Goal: Task Accomplishment & Management: Use online tool/utility

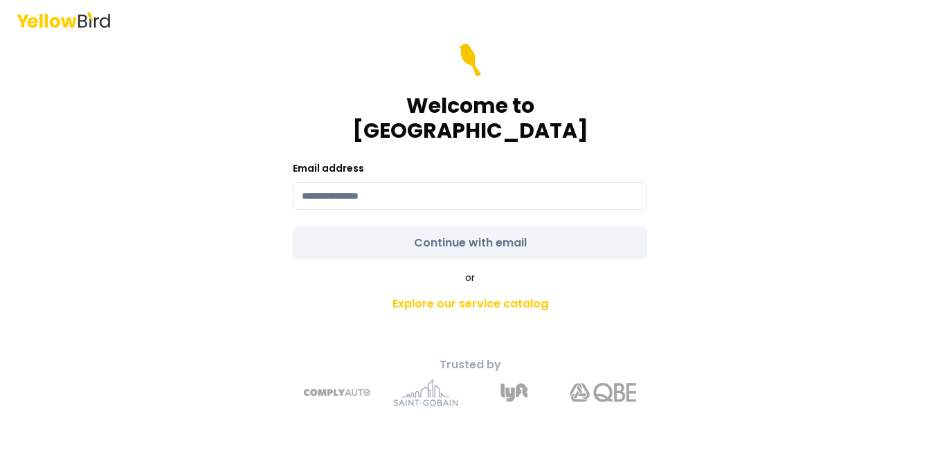
type input "**********"
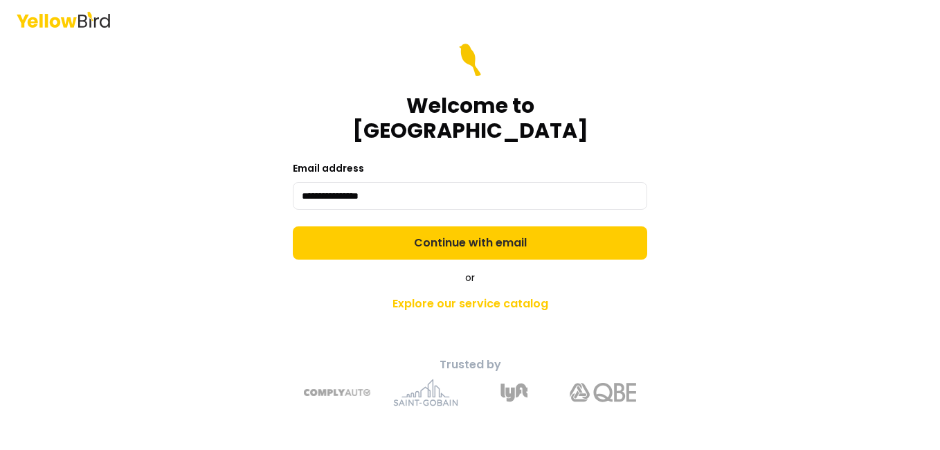
click at [464, 235] on form "**********" at bounding box center [470, 152] width 355 height 216
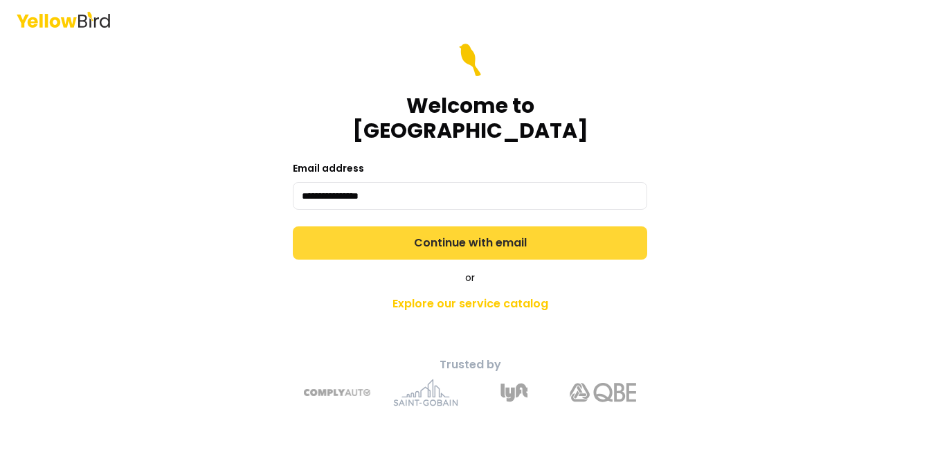
click at [464, 229] on button "Continue with email" at bounding box center [470, 242] width 355 height 33
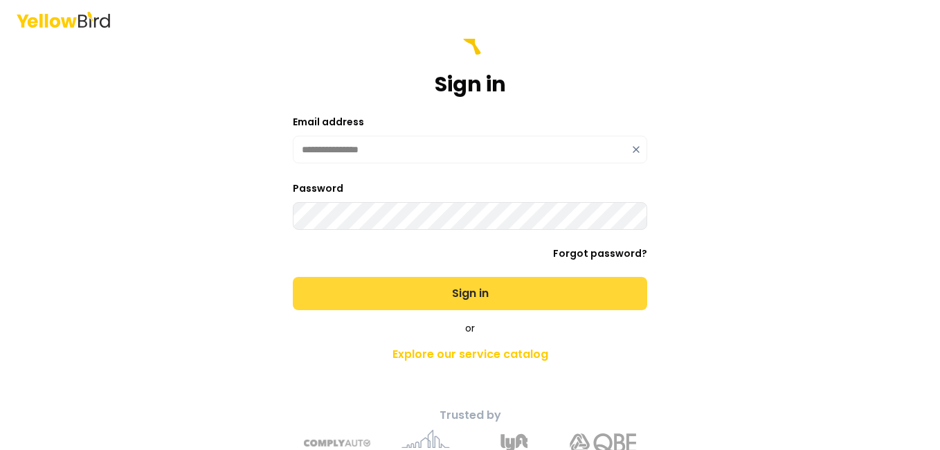
click at [470, 298] on button "Sign in" at bounding box center [470, 293] width 355 height 33
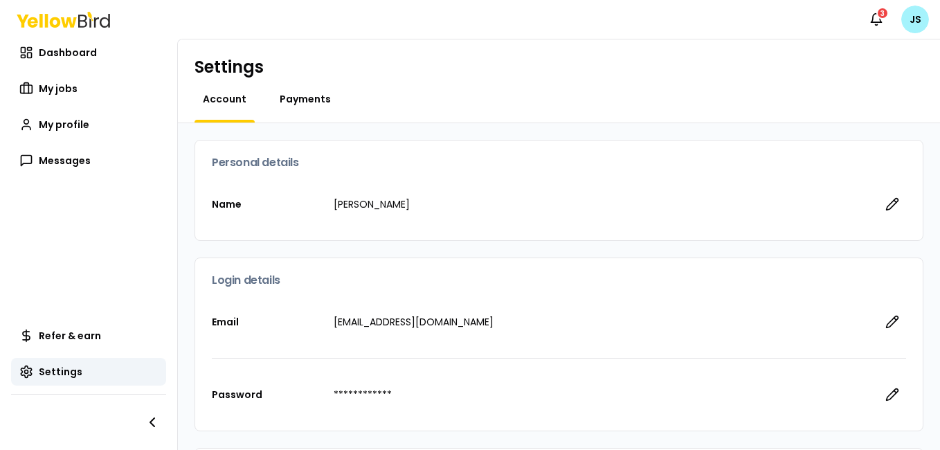
click at [292, 98] on span "Payments" at bounding box center [305, 99] width 51 height 14
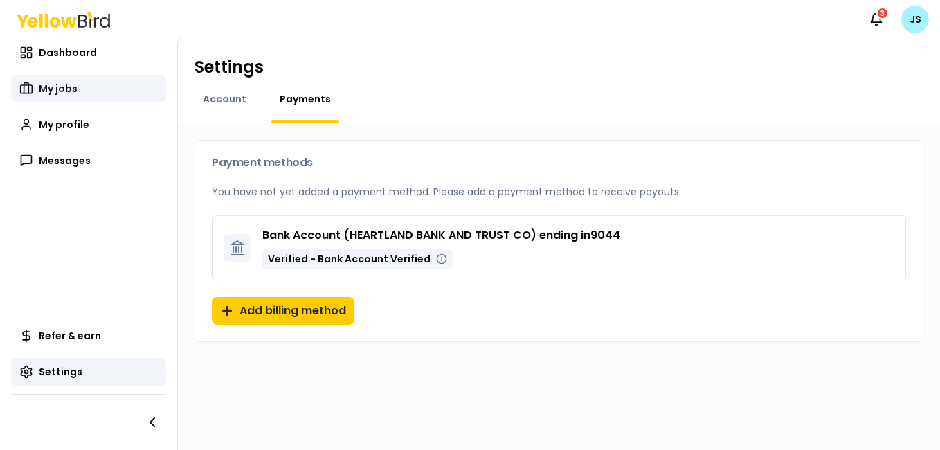
click at [60, 87] on span "My jobs" at bounding box center [58, 89] width 39 height 14
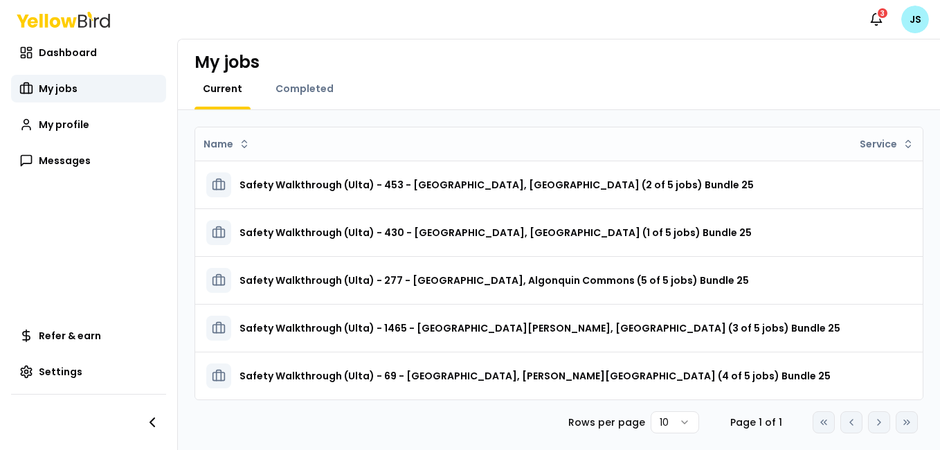
scroll to position [15, 0]
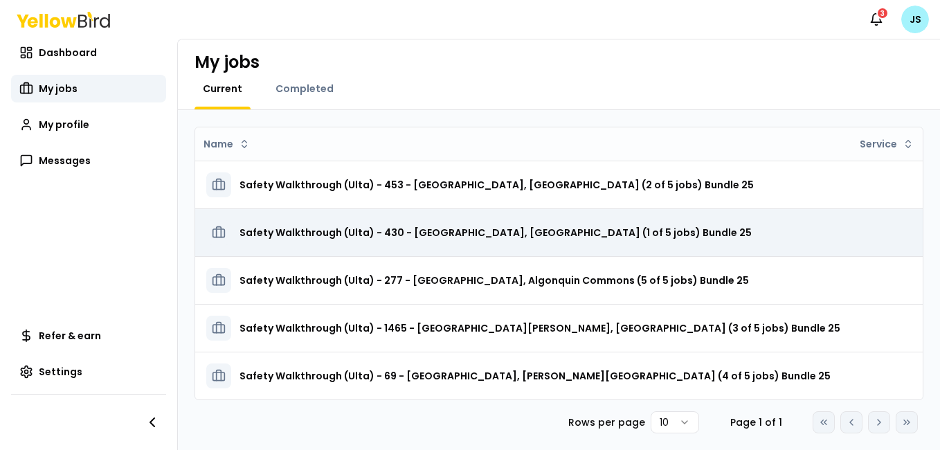
click at [217, 226] on icon at bounding box center [219, 231] width 5 height 10
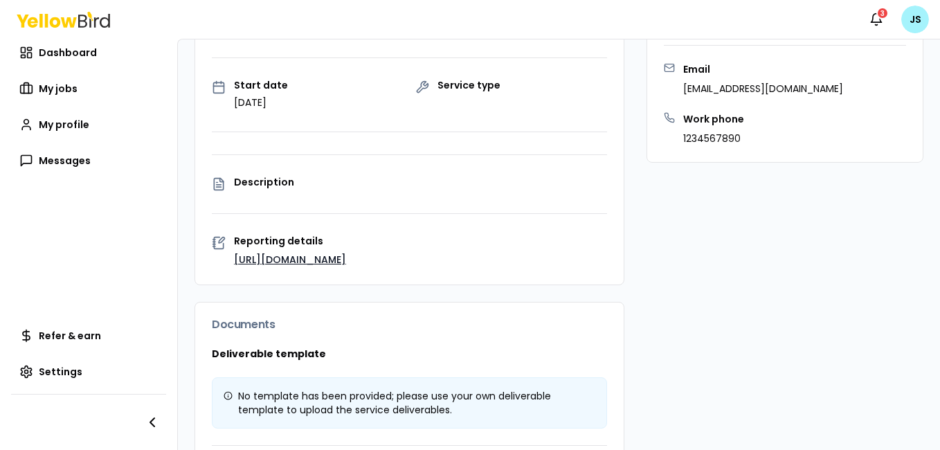
scroll to position [243, 0]
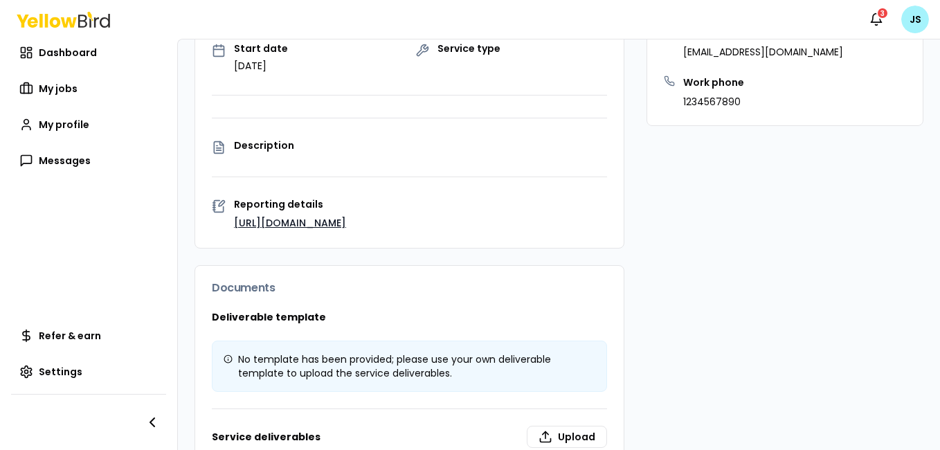
click at [310, 230] on link "[URL][DOMAIN_NAME]" at bounding box center [290, 223] width 112 height 14
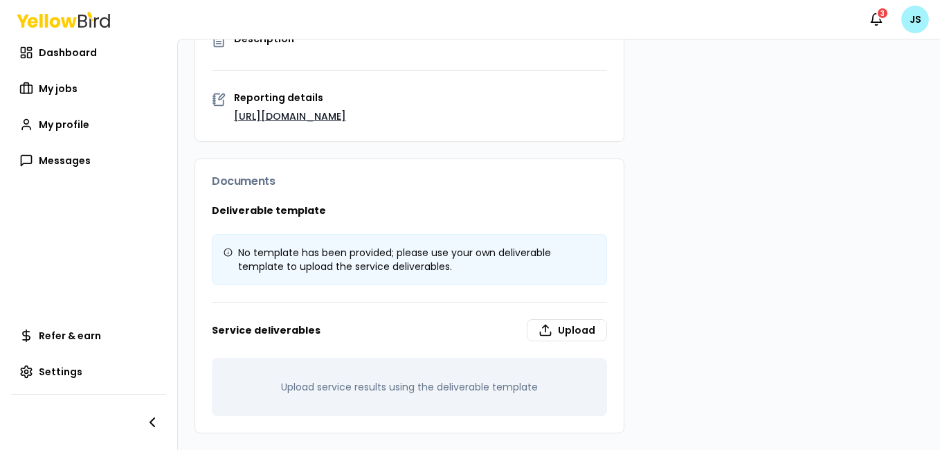
scroll to position [364, 0]
click at [571, 325] on label "Upload" at bounding box center [567, 330] width 80 height 22
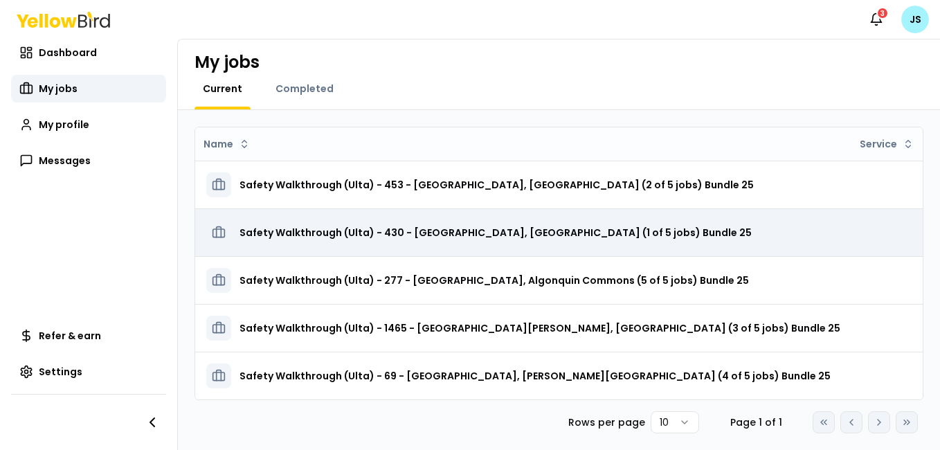
click at [472, 222] on h3 "Safety Walkthrough (Ulta) - 430 - [GEOGRAPHIC_DATA], [GEOGRAPHIC_DATA] (1 of 5 …" at bounding box center [496, 232] width 512 height 25
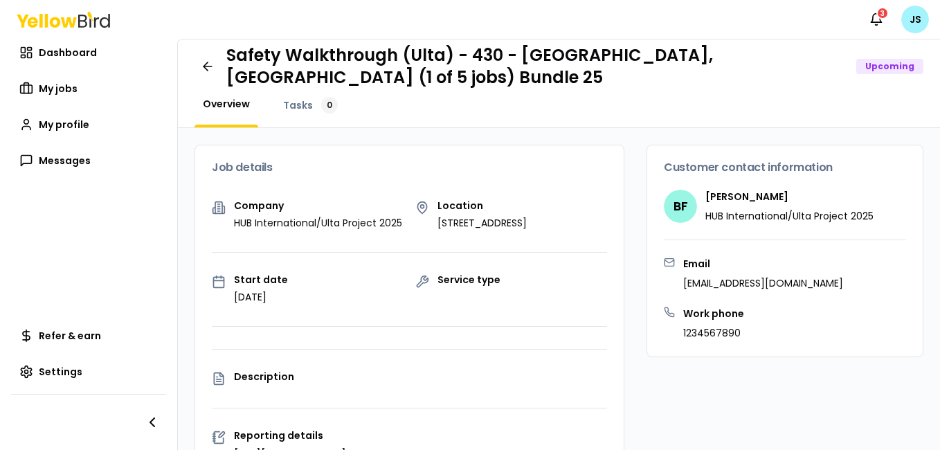
scroll to position [50, 0]
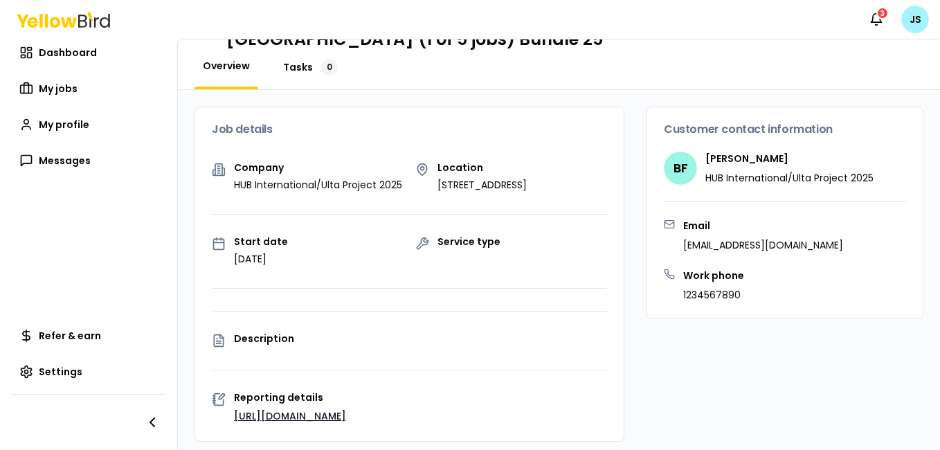
click at [294, 66] on span "Tasks" at bounding box center [298, 67] width 30 height 14
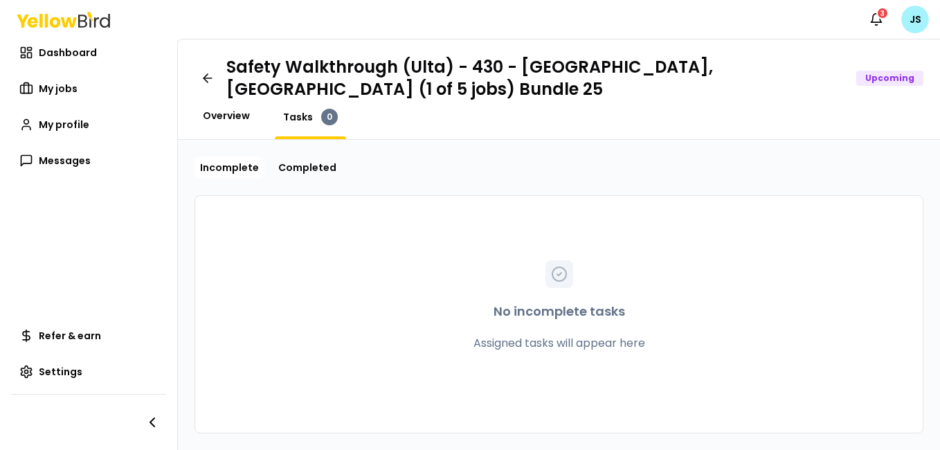
click at [223, 116] on span "Overview" at bounding box center [226, 116] width 47 height 14
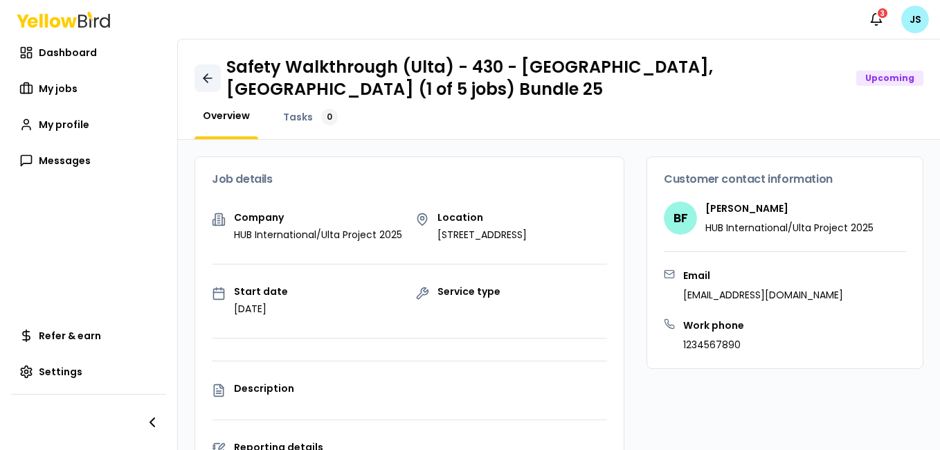
click at [210, 78] on icon at bounding box center [208, 78] width 8 height 0
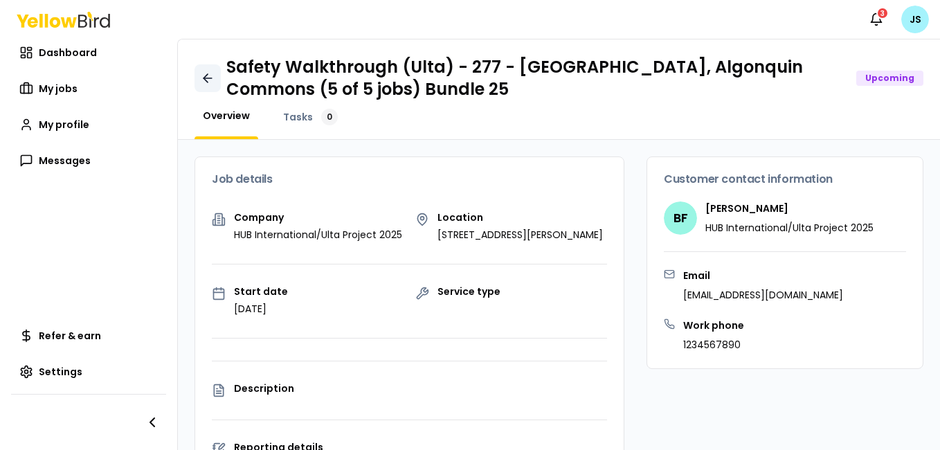
click at [205, 77] on icon at bounding box center [206, 78] width 4 height 8
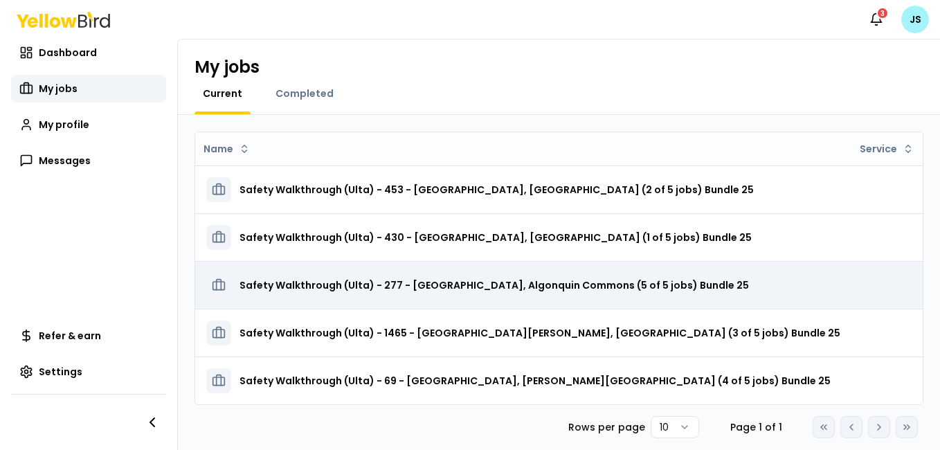
click at [267, 285] on h3 "Safety Walkthrough (Ulta) - 277 - [GEOGRAPHIC_DATA], Algonquin Commons (5 of 5 …" at bounding box center [495, 285] width 510 height 25
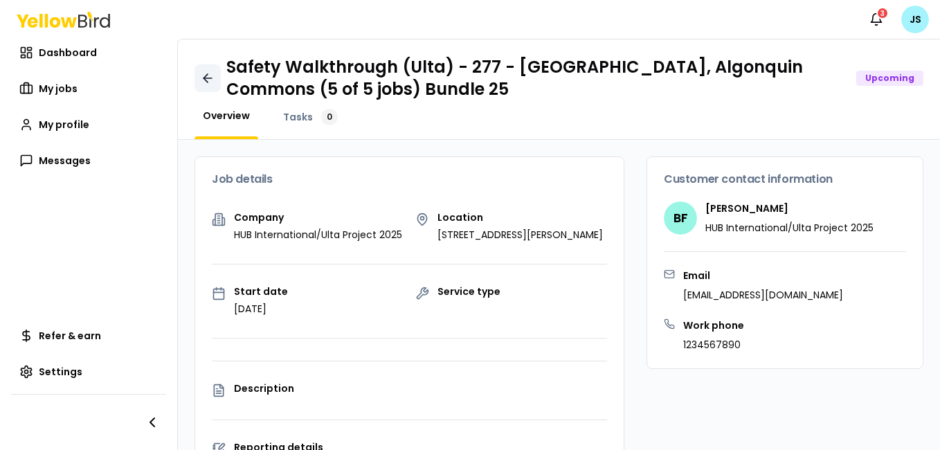
click at [205, 80] on icon at bounding box center [206, 78] width 4 height 8
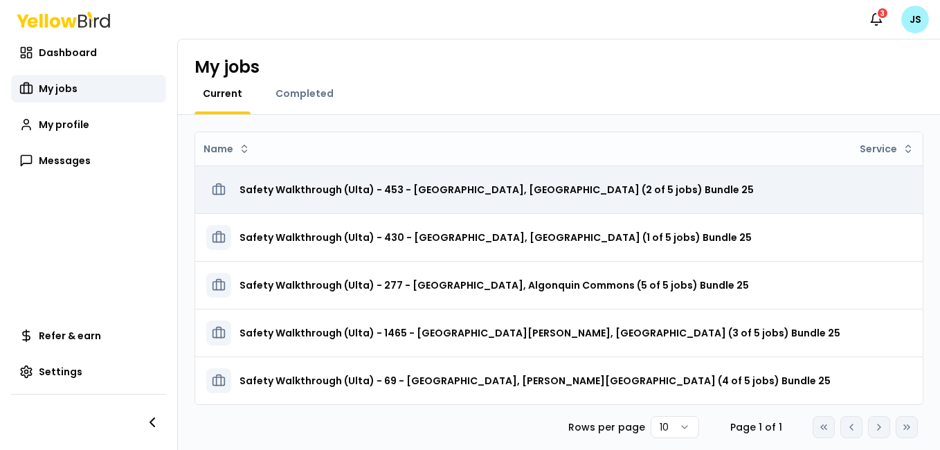
click at [214, 190] on icon at bounding box center [219, 190] width 14 height 14
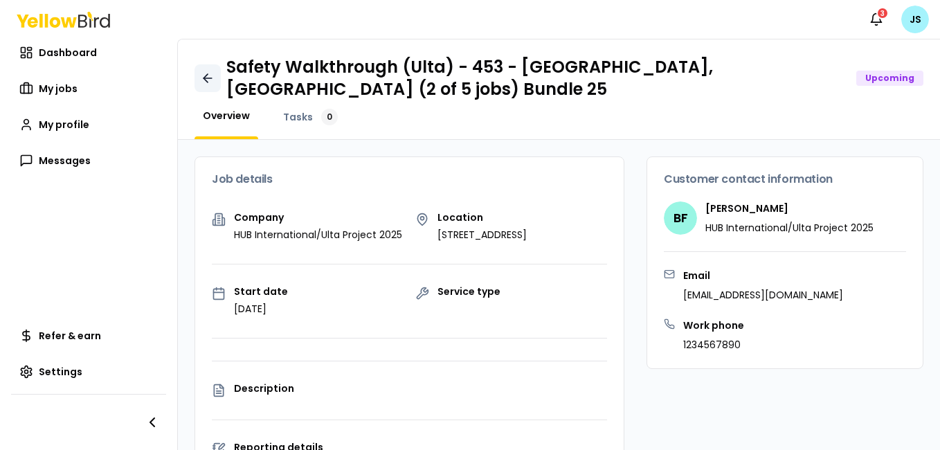
click at [208, 69] on link at bounding box center [208, 78] width 26 height 28
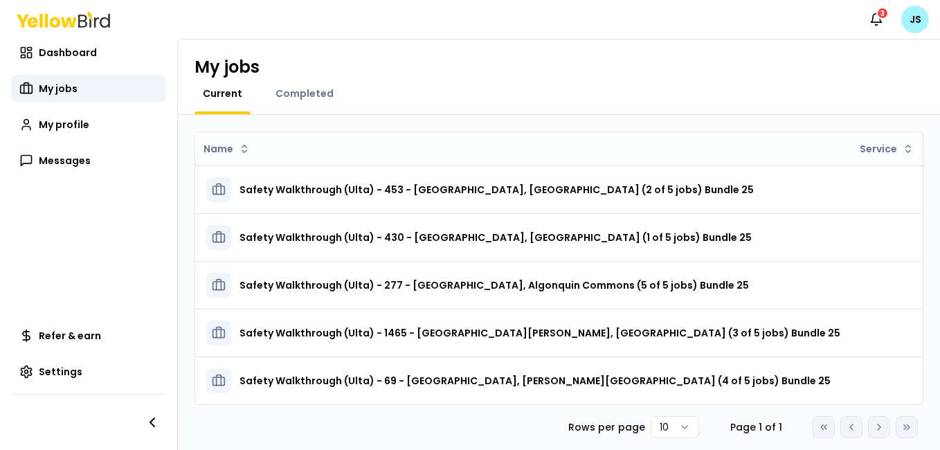
scroll to position [15, 0]
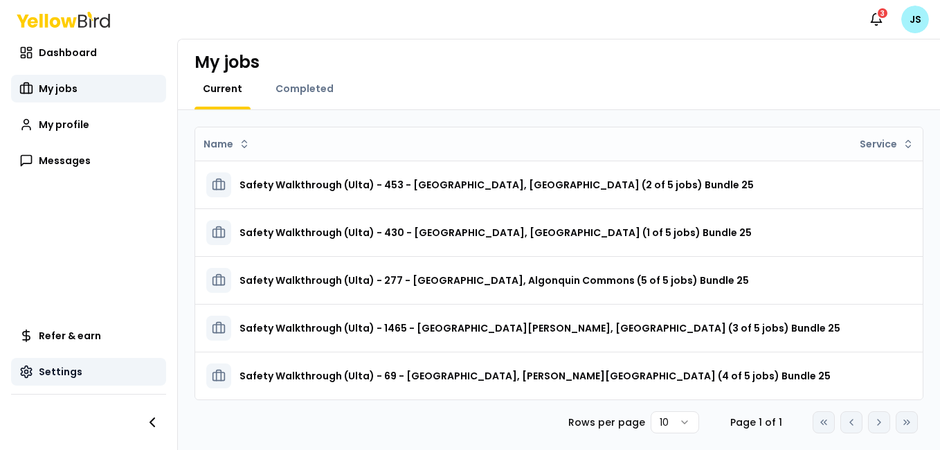
click at [50, 368] on span "Settings" at bounding box center [61, 372] width 44 height 14
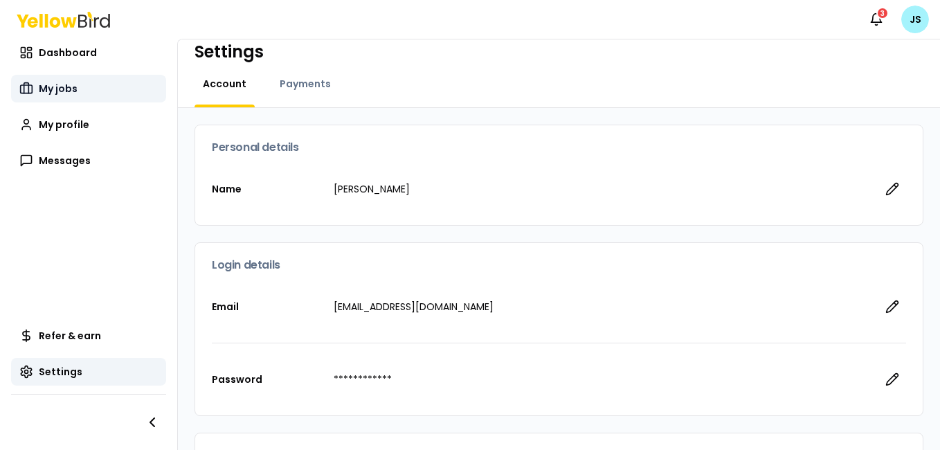
click at [57, 86] on span "My jobs" at bounding box center [58, 89] width 39 height 14
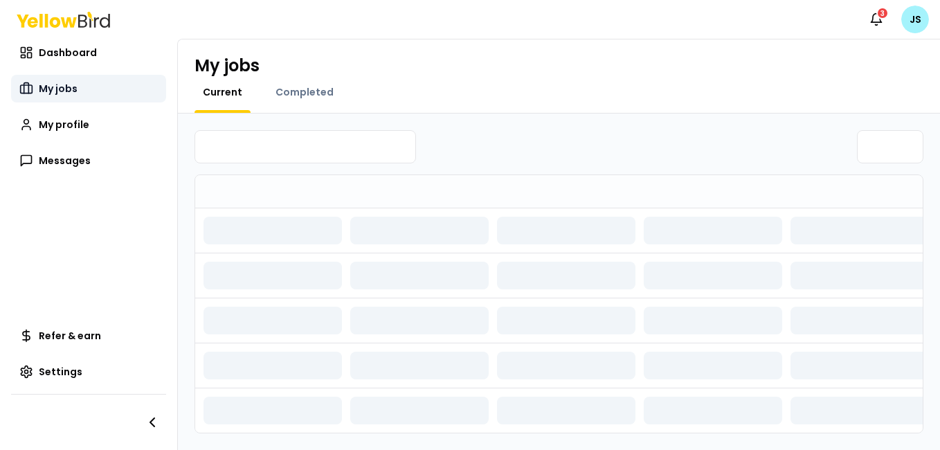
scroll to position [12, 0]
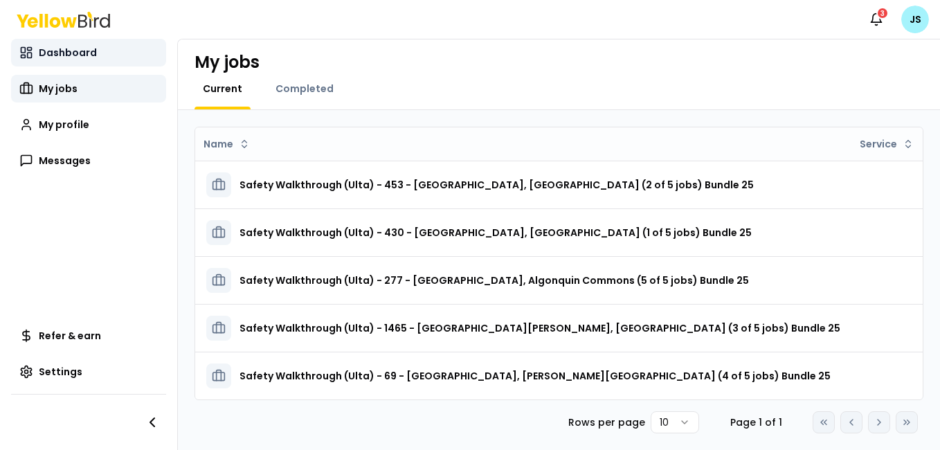
click at [67, 50] on span "Dashboard" at bounding box center [68, 53] width 58 height 14
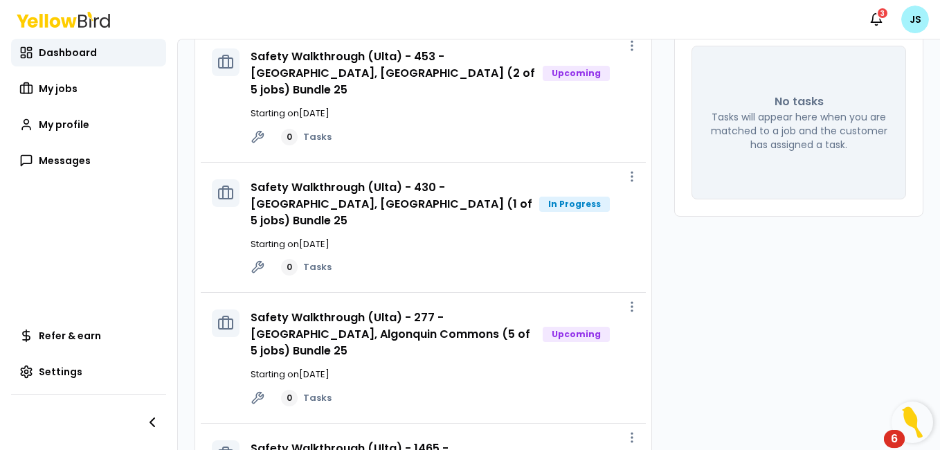
scroll to position [107, 0]
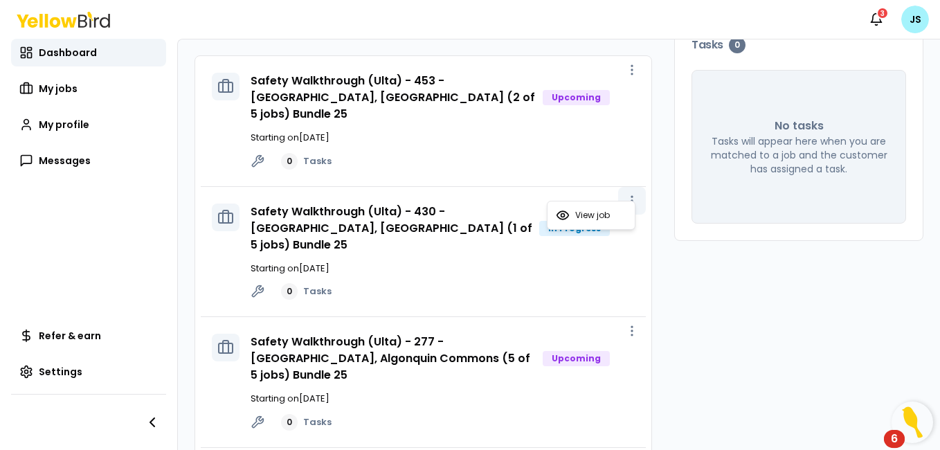
click at [625, 194] on icon "button" at bounding box center [632, 201] width 14 height 14
click at [602, 214] on span "View job" at bounding box center [592, 215] width 35 height 11
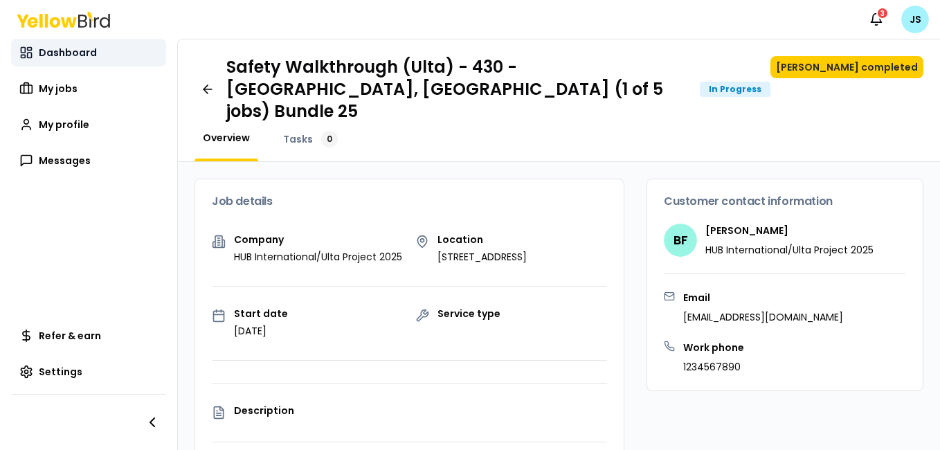
click at [62, 51] on span "Dashboard" at bounding box center [68, 53] width 58 height 14
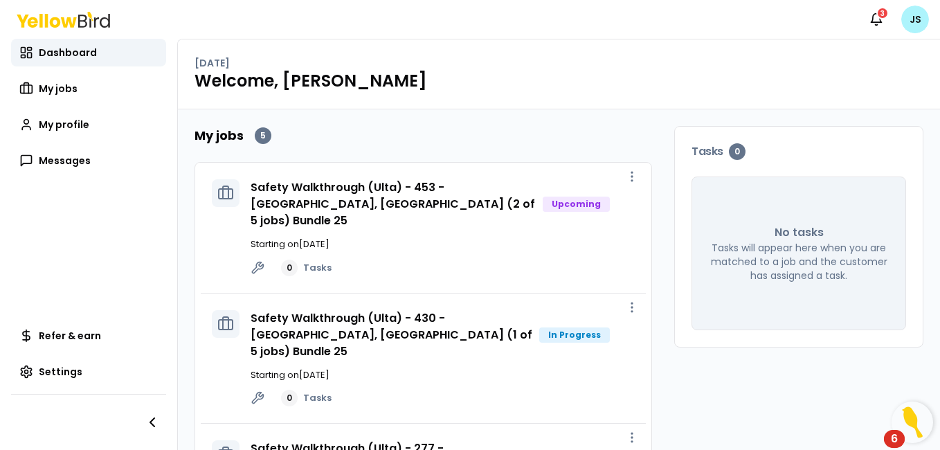
click at [909, 30] on html "Notifications 3 JS Dashboard My jobs My profile Messages Refer & earn Settings …" at bounding box center [470, 225] width 940 height 450
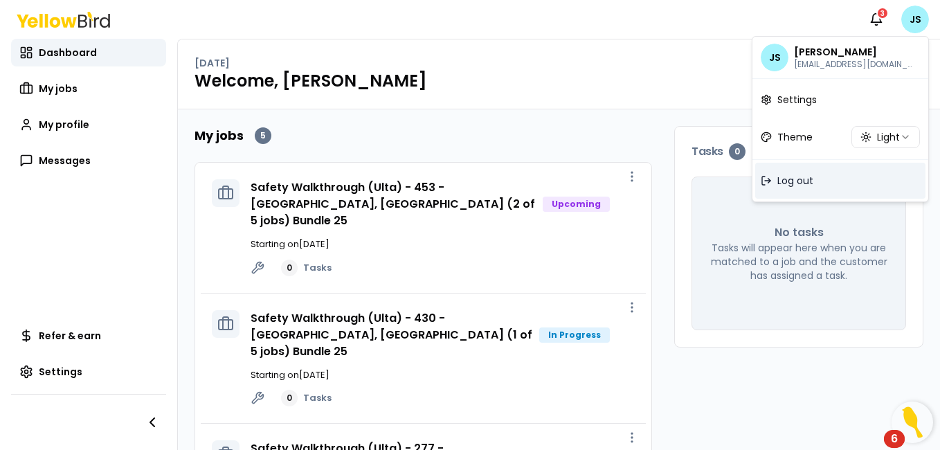
click at [791, 179] on span "Log out" at bounding box center [796, 181] width 36 height 14
